Goal: Information Seeking & Learning: Learn about a topic

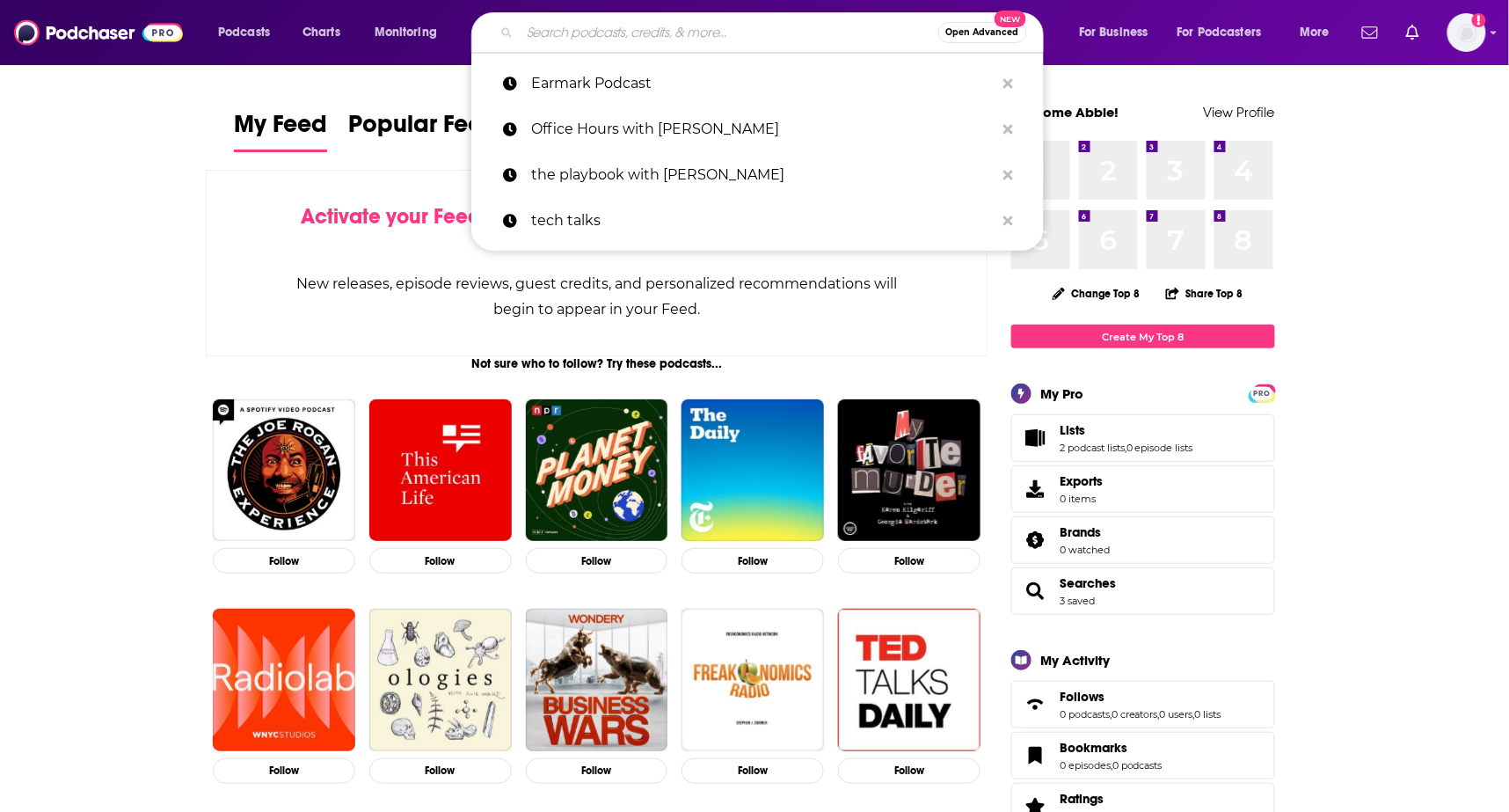
click at [716, 37] on input "Search podcasts, credits, & more..." at bounding box center [729, 33] width 419 height 28
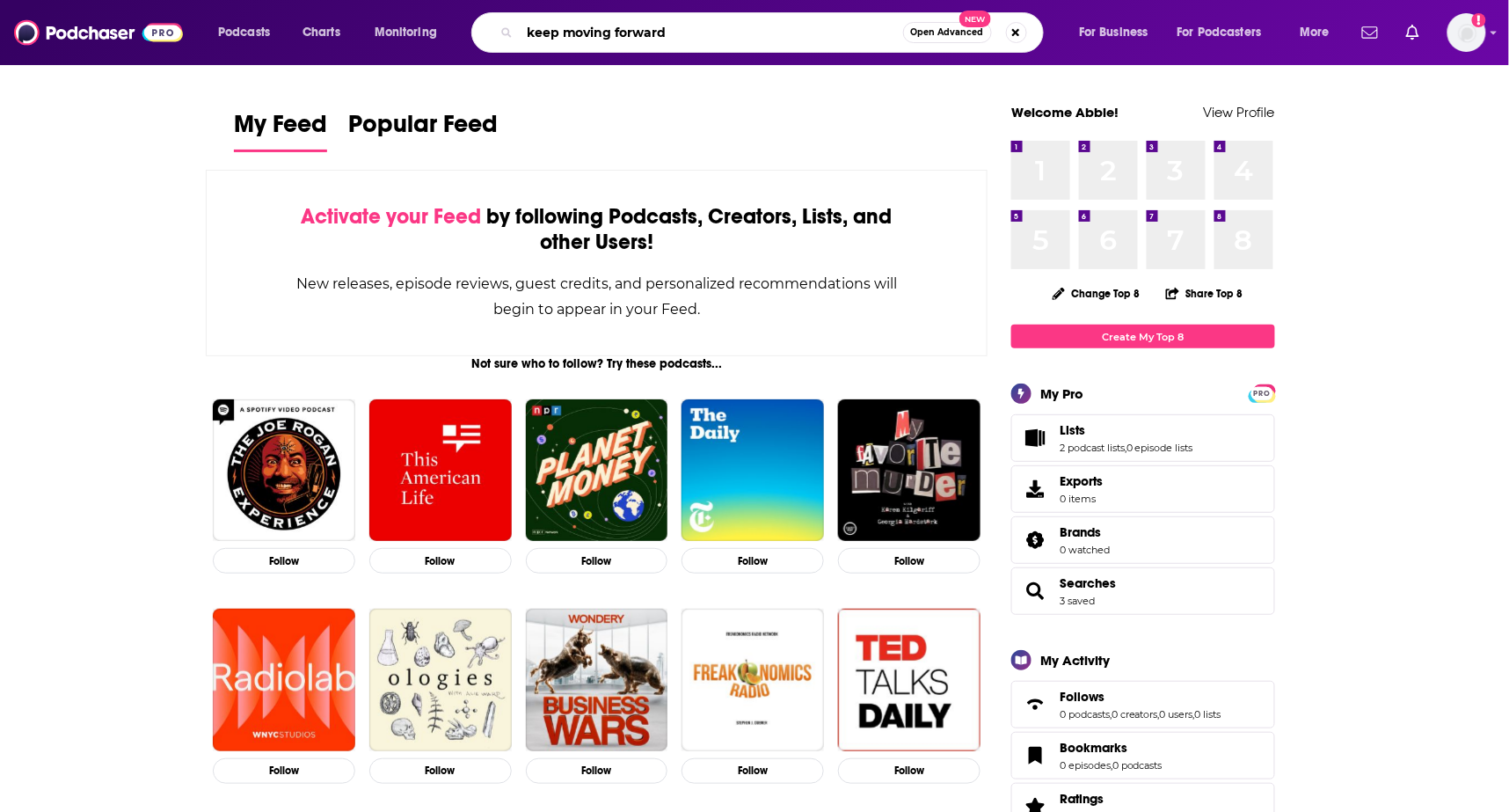
type input "keep moving forward"
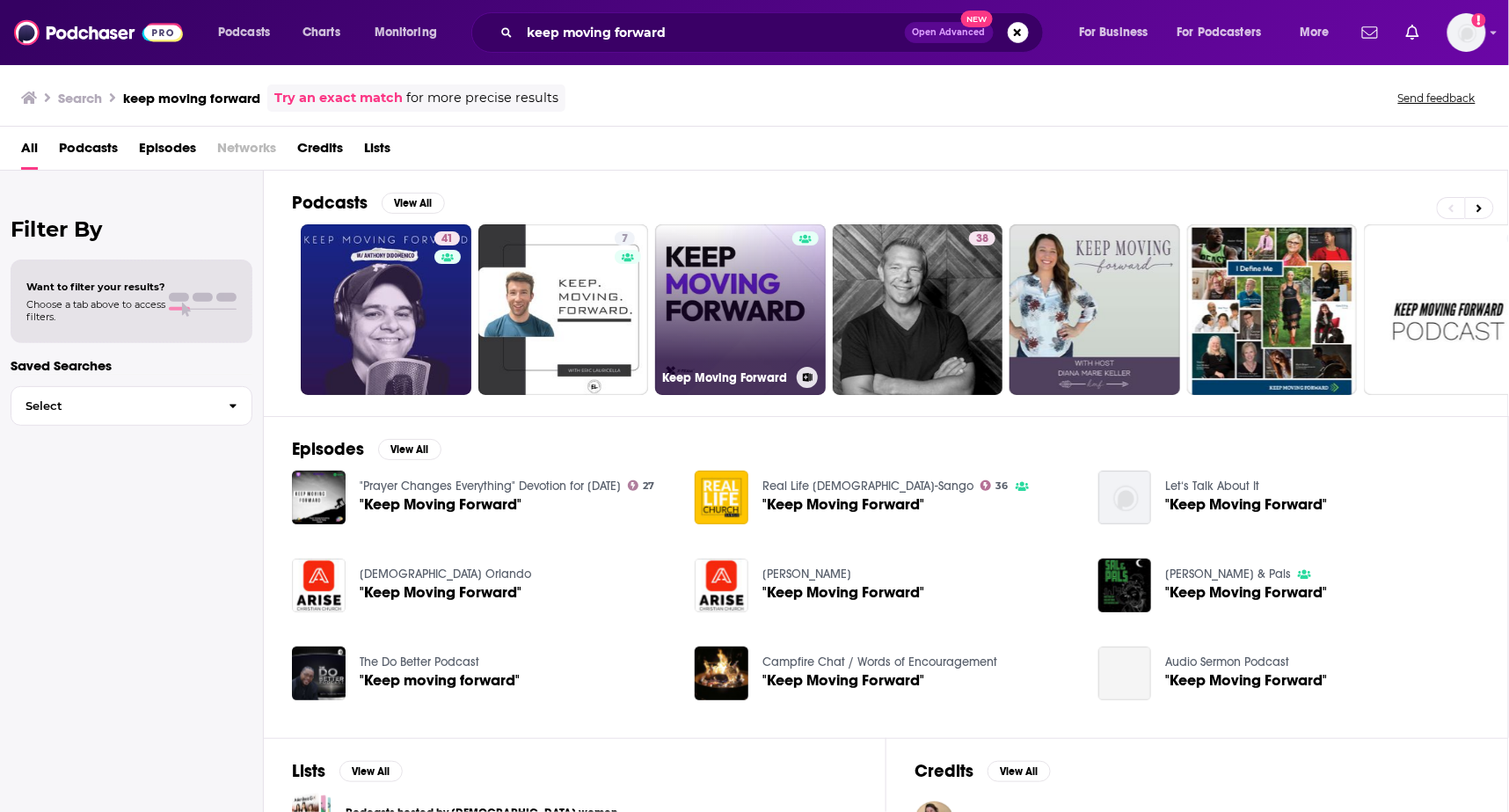
click at [705, 269] on link "Keep Moving Forward" at bounding box center [740, 309] width 171 height 171
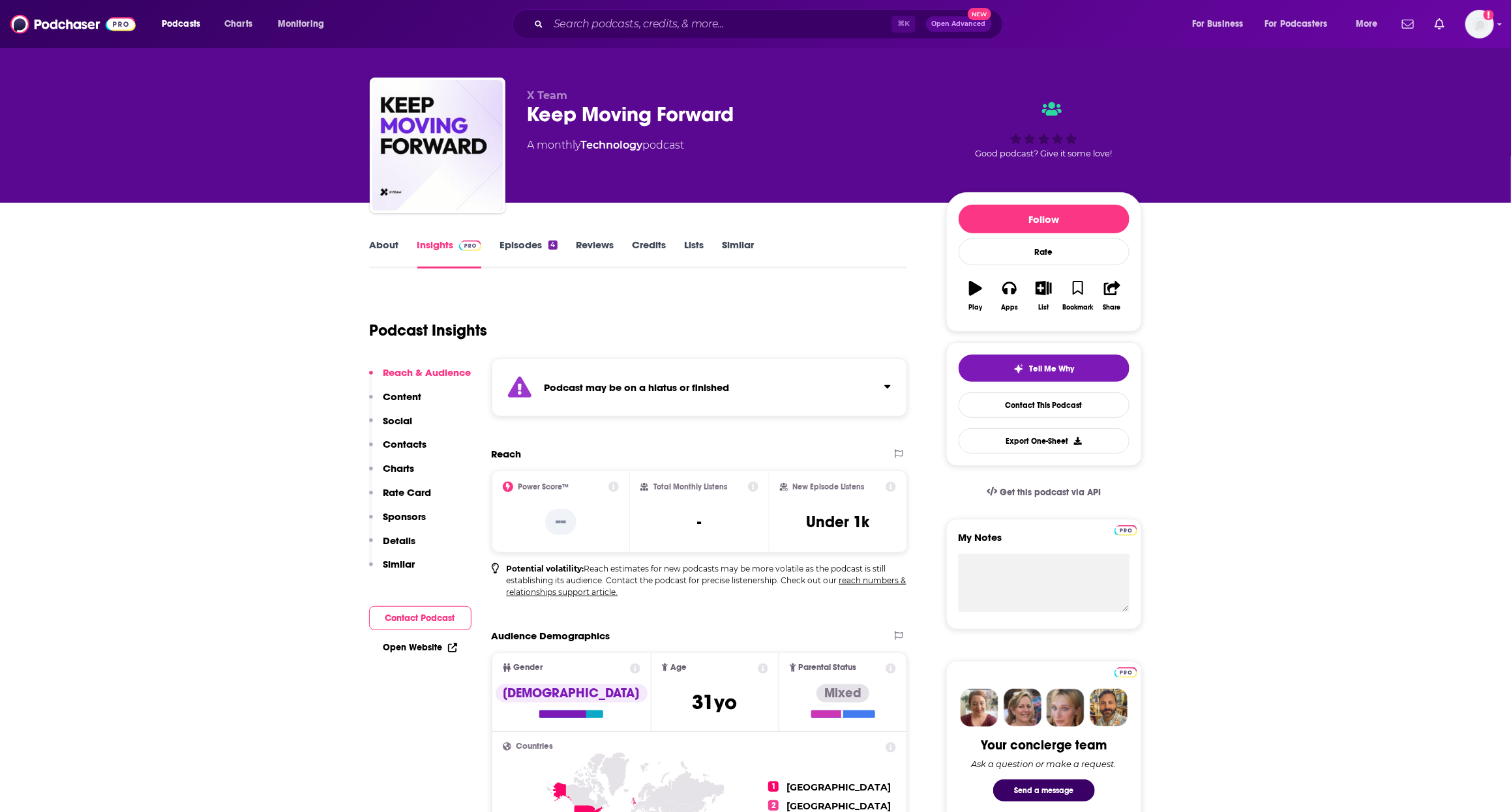
scroll to position [5, 0]
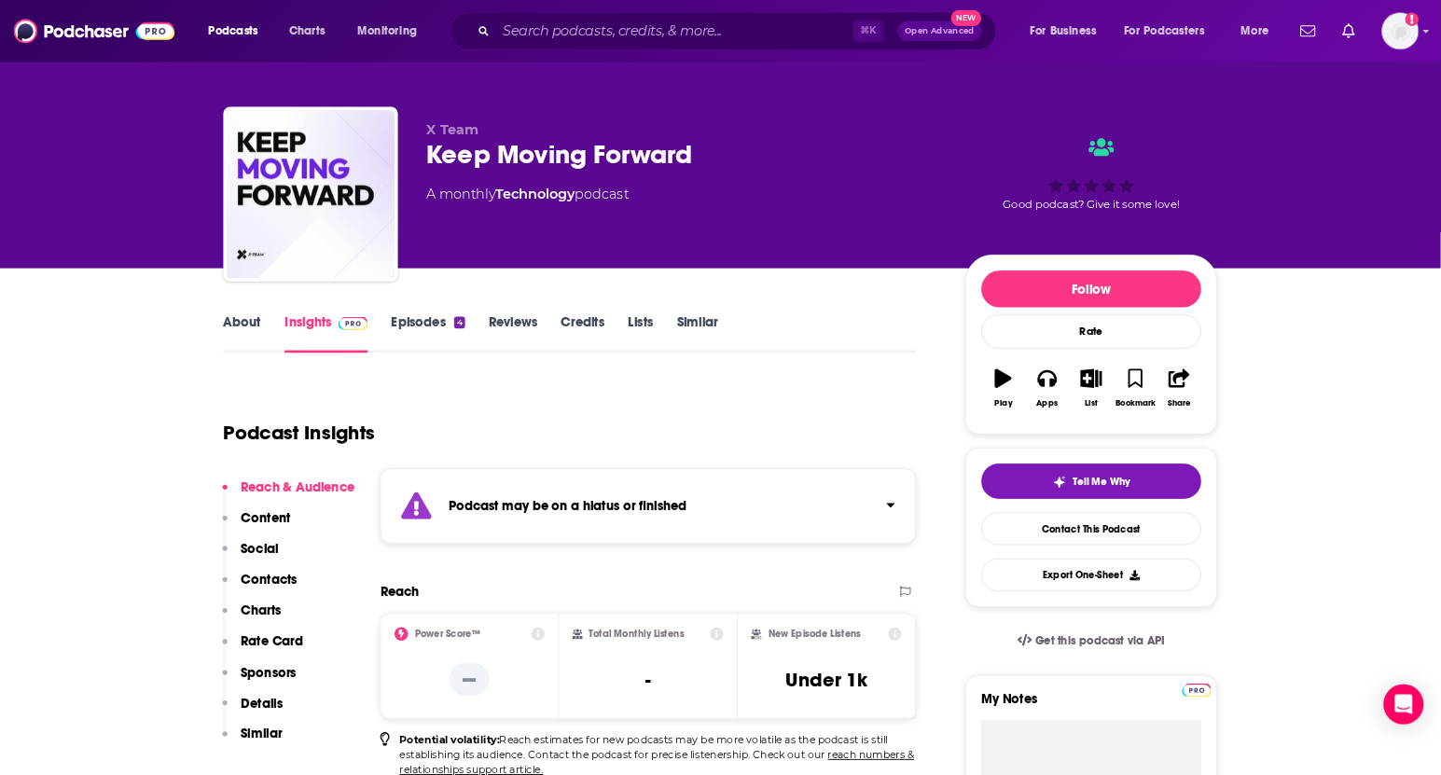
scroll to position [7, 0]
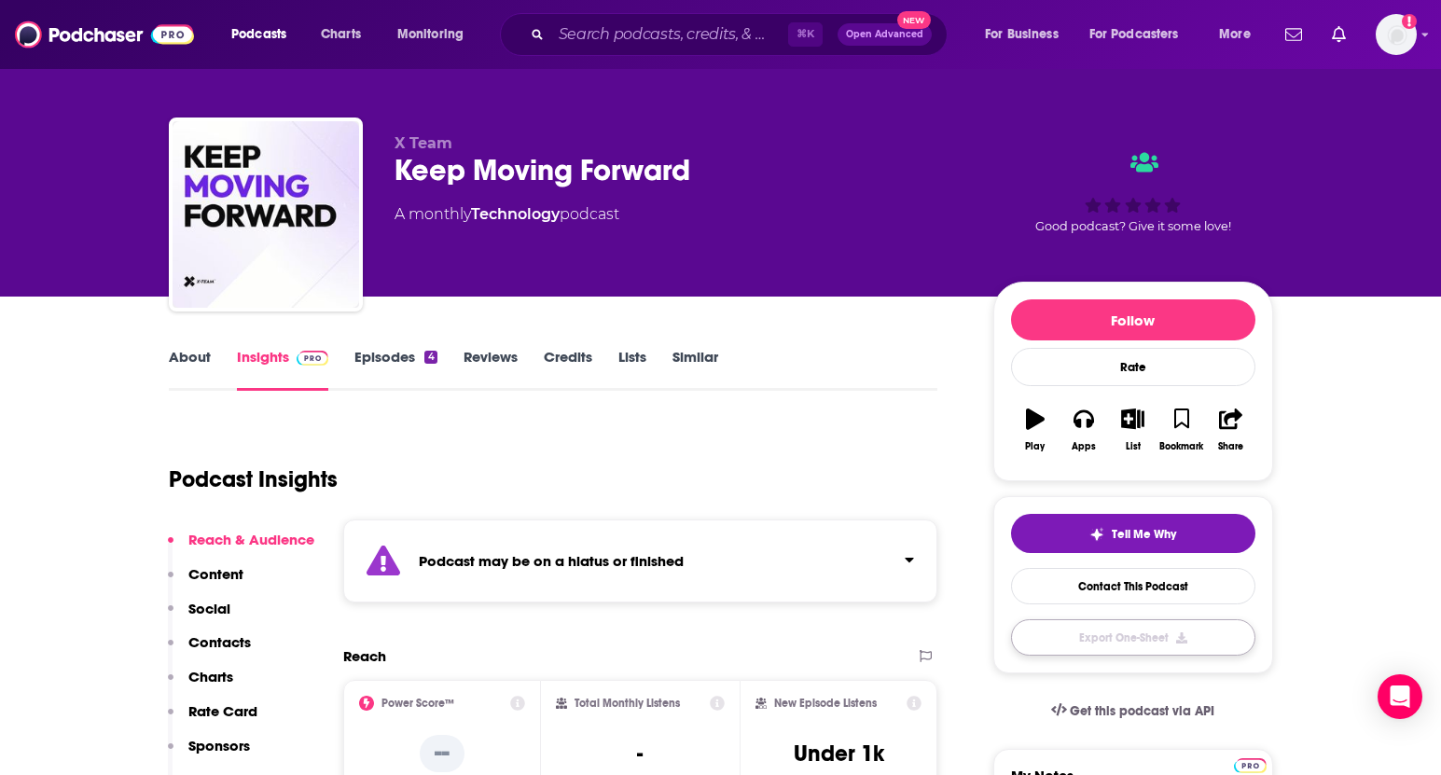
click at [1080, 631] on button "Export One-Sheet" at bounding box center [1133, 637] width 244 height 36
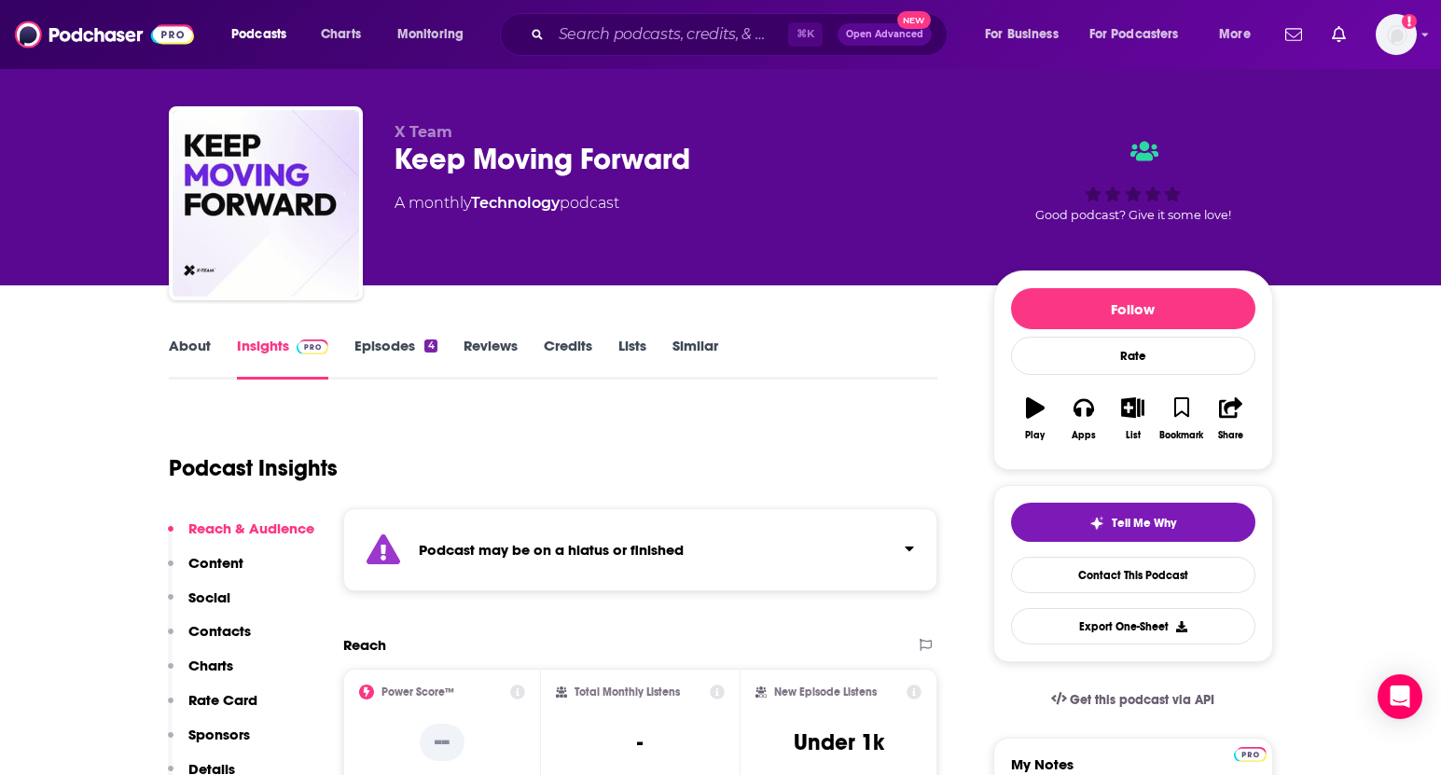
scroll to position [0, 0]
